Goal: Task Accomplishment & Management: Manage account settings

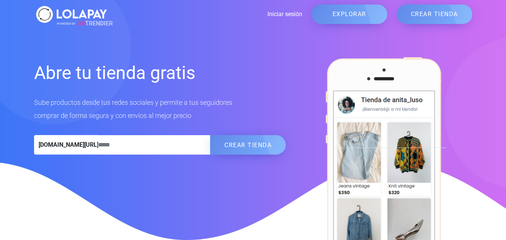
click at [277, 13] on link "Iniciar sesión" at bounding box center [205, 14] width 193 height 9
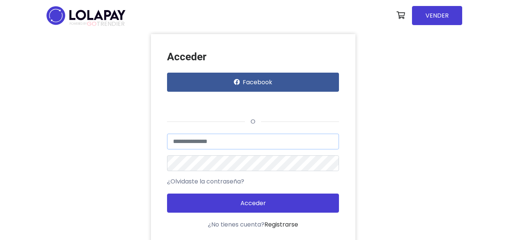
click at [269, 138] on input "text" at bounding box center [253, 142] width 172 height 16
click at [419, 117] on div "Acceder Facebook o Usuario no encontrado o datos inválidos ¿Olvidaste la contra…" at bounding box center [253, 139] width 427 height 211
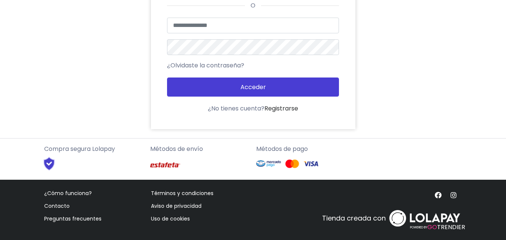
scroll to position [120, 0]
